Goal: Task Accomplishment & Management: Use online tool/utility

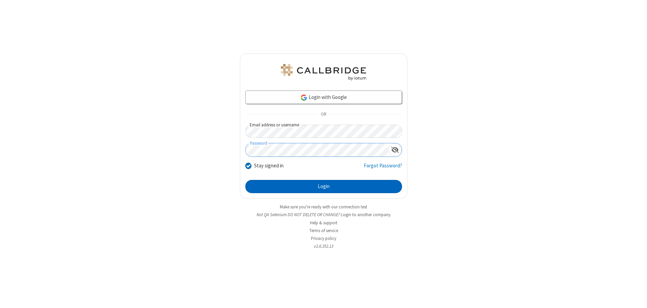
click at [324, 186] on button "Login" at bounding box center [323, 187] width 157 height 14
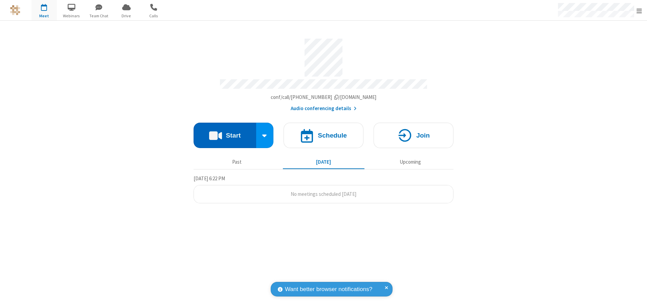
click at [225, 133] on button "Start" at bounding box center [225, 135] width 63 height 25
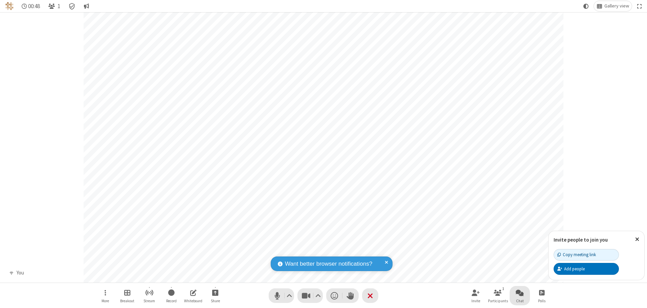
click at [520, 292] on span "Open chat" at bounding box center [520, 292] width 8 height 8
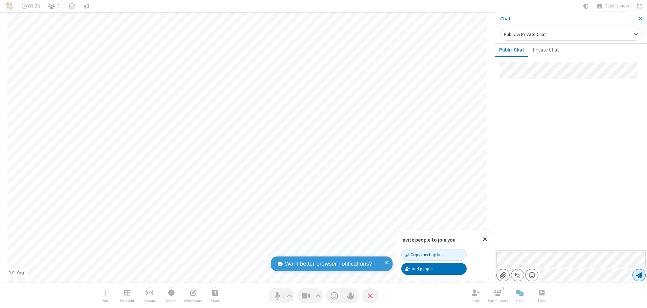
click at [639, 275] on span "Send message" at bounding box center [639, 274] width 6 height 7
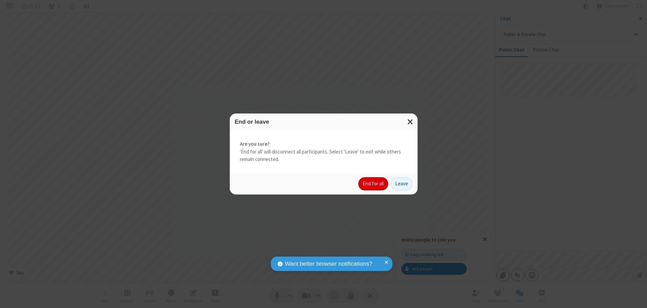
click at [374, 183] on button "End for all" at bounding box center [373, 184] width 30 height 14
